Goal: Find specific page/section: Find specific page/section

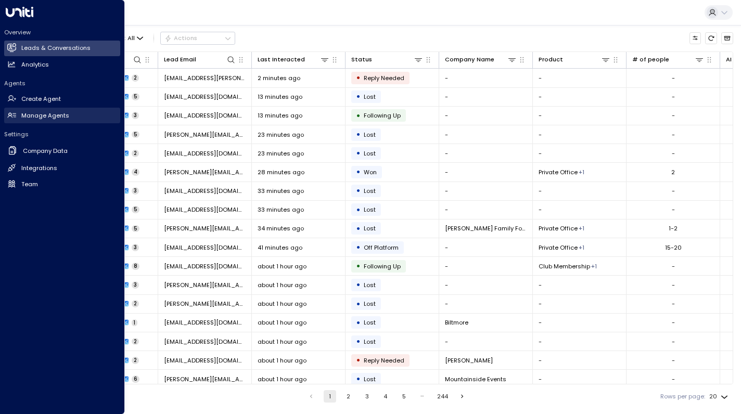
click at [14, 113] on icon at bounding box center [11, 115] width 9 height 9
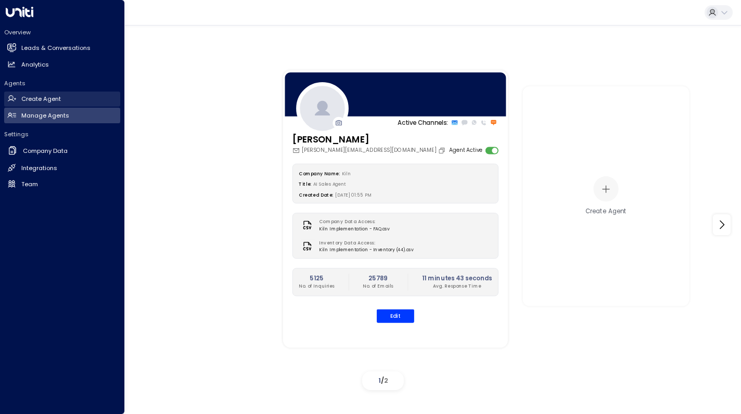
drag, startPoint x: 18, startPoint y: 102, endPoint x: 22, endPoint y: 98, distance: 5.5
click at [18, 102] on link "Create Agent Create Agent" at bounding box center [62, 100] width 116 height 16
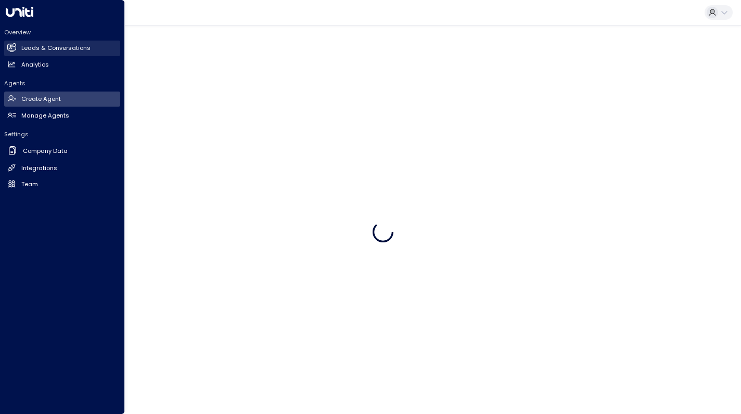
click at [59, 53] on link "Leads & Conversations Leads & Conversations" at bounding box center [62, 49] width 116 height 16
